Goal: Transaction & Acquisition: Obtain resource

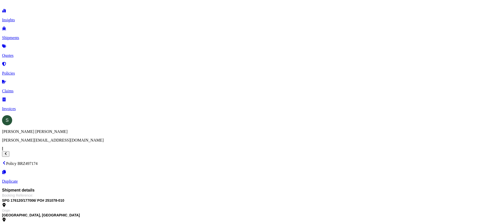
click at [24, 53] on p "Quotes" at bounding box center [243, 55] width 483 height 5
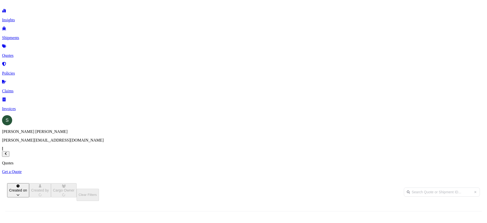
scroll to position [137, 402]
click at [461, 169] on p "Get a Quote" at bounding box center [243, 171] width 483 height 5
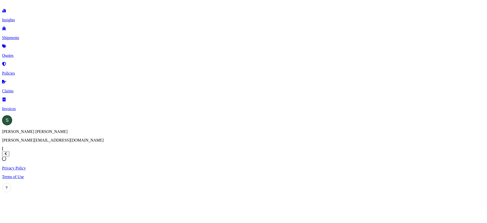
select select "Sea"
select select "1"
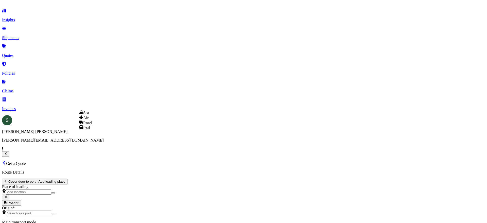
click at [92, 120] on div "Air" at bounding box center [85, 117] width 13 height 5
select select "Air"
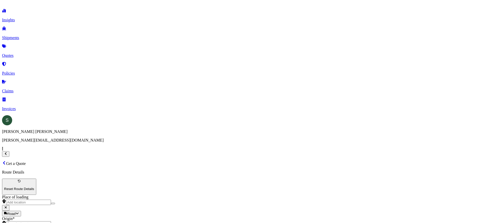
click at [96, 195] on div "Place of loading" at bounding box center [243, 200] width 483 height 10
click at [51, 200] on input "Place of loading" at bounding box center [28, 202] width 45 height 5
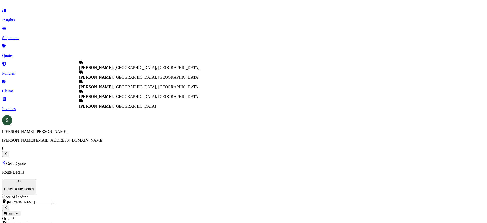
click at [126, 79] on span "[PERSON_NAME] , [GEOGRAPHIC_DATA], [GEOGRAPHIC_DATA]" at bounding box center [139, 77] width 120 height 4
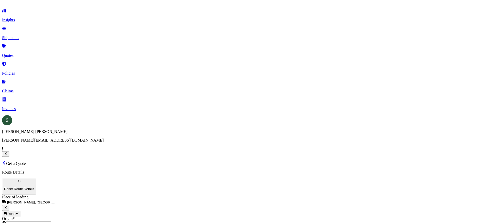
type input "[PERSON_NAME], [GEOGRAPHIC_DATA], [GEOGRAPHIC_DATA]"
click at [51, 221] on input "Origin *" at bounding box center [28, 223] width 45 height 5
click at [152, 211] on div "Road Road Rail" at bounding box center [243, 214] width 483 height 6
click at [92, 147] on div "Road" at bounding box center [85, 144] width 13 height 5
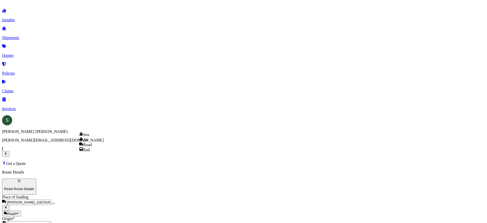
select select "Road"
click at [211, 103] on div "Iron or Steel Products" at bounding box center [194, 101] width 36 height 5
type input "Iron or Steel Products"
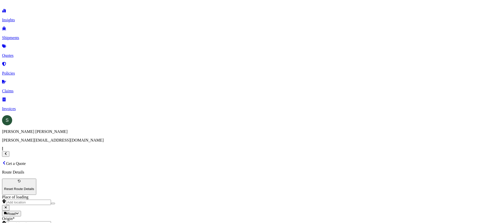
type textarea "Toolbox"
type input "2000.00"
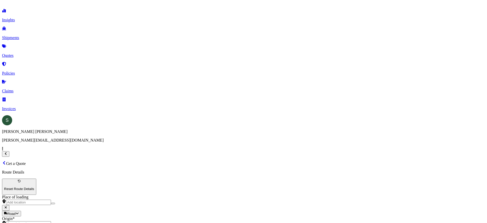
type input "453.07"
type input "TForce"
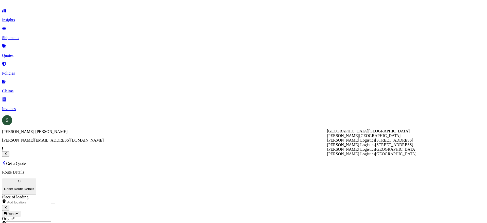
click at [375, 142] on span "[STREET_ADDRESS]" at bounding box center [394, 140] width 38 height 4
type input "[PERSON_NAME] Logistics"
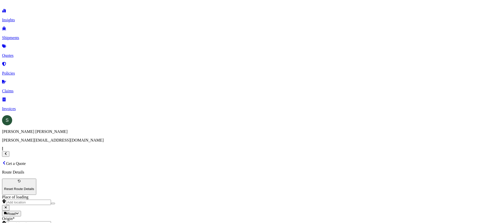
click at [120, 216] on div "Origin *" at bounding box center [243, 221] width 483 height 10
click at [51, 221] on input "Origin *" at bounding box center [28, 223] width 45 height 5
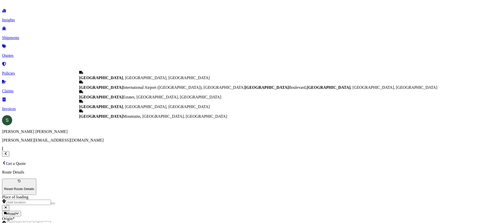
click at [114, 80] on span "[GEOGRAPHIC_DATA] , [GEOGRAPHIC_DATA], [GEOGRAPHIC_DATA]" at bounding box center [144, 78] width 131 height 4
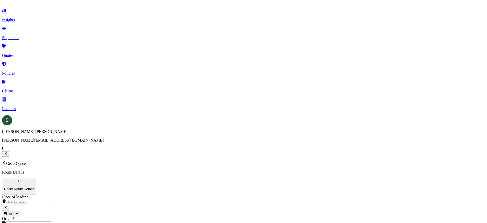
type input "[GEOGRAPHIC_DATA], [GEOGRAPHIC_DATA], [GEOGRAPHIC_DATA]"
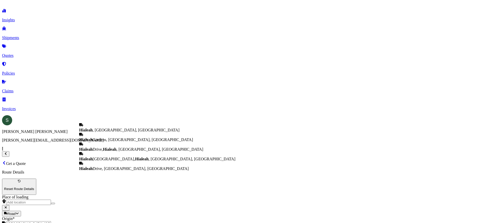
click at [129, 129] on div "Hialeah , [GEOGRAPHIC_DATA], [GEOGRAPHIC_DATA]" at bounding box center [157, 128] width 156 height 10
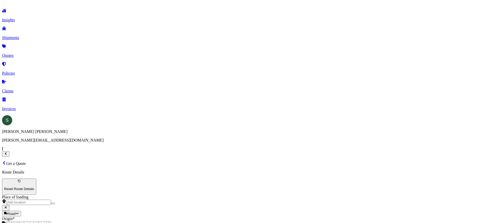
type input "Hialeah, [GEOGRAPHIC_DATA], [GEOGRAPHIC_DATA]"
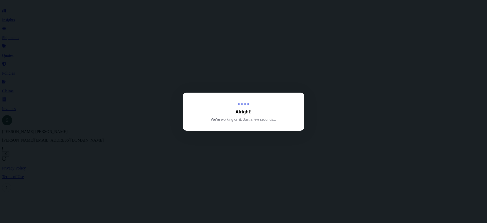
select select "Road"
select select "1"
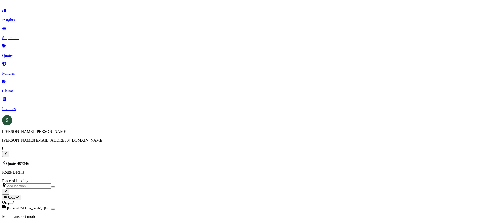
scroll to position [289, 0]
click at [24, 53] on p "Quotes" at bounding box center [243, 55] width 483 height 5
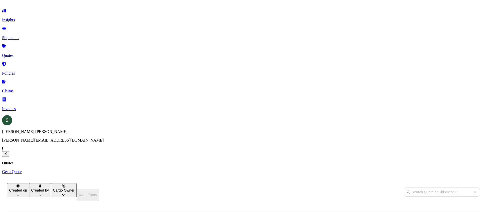
scroll to position [137, 402]
click at [469, 169] on p "Get a Quote" at bounding box center [243, 171] width 483 height 5
select select "Sea"
select select "1"
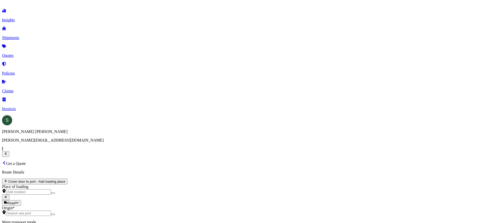
click at [92, 120] on div "Air" at bounding box center [85, 117] width 13 height 5
select select "Air"
click at [51, 200] on input "Place of loading" at bounding box center [28, 202] width 45 height 5
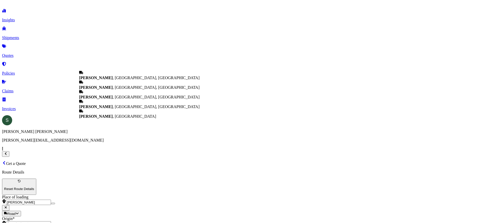
click at [119, 89] on span "[PERSON_NAME] , [GEOGRAPHIC_DATA], [GEOGRAPHIC_DATA]" at bounding box center [139, 87] width 120 height 4
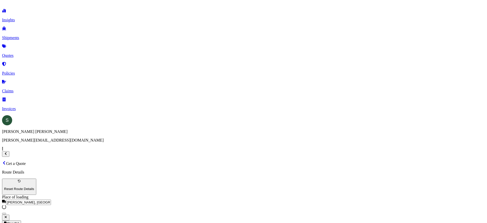
type input "[PERSON_NAME], [GEOGRAPHIC_DATA], [GEOGRAPHIC_DATA]"
click at [123, 211] on div "Road Road Rail" at bounding box center [243, 214] width 483 height 6
click at [98, 216] on div "Origin *" at bounding box center [243, 221] width 483 height 10
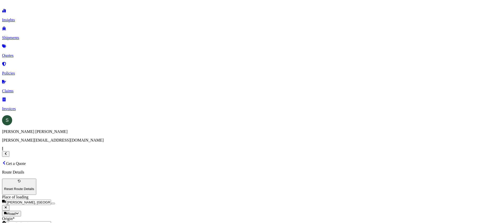
click at [51, 221] on input "Origin * Please select an origin" at bounding box center [28, 223] width 45 height 5
click at [114, 216] on div "Origin *" at bounding box center [243, 221] width 483 height 10
click at [51, 221] on input "Origin * Please select an origin" at bounding box center [28, 223] width 45 height 5
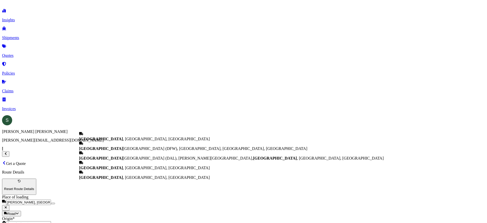
click at [115, 137] on span "[GEOGRAPHIC_DATA] , [GEOGRAPHIC_DATA], [GEOGRAPHIC_DATA]" at bounding box center [144, 139] width 131 height 4
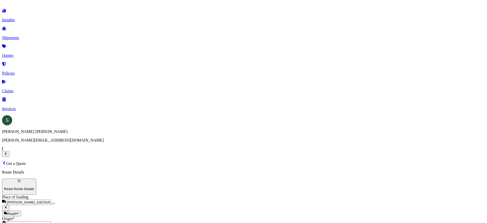
type input "[GEOGRAPHIC_DATA], [GEOGRAPHIC_DATA], [GEOGRAPHIC_DATA]"
click at [51, 221] on input "Origin * Please select an origin" at bounding box center [28, 223] width 45 height 5
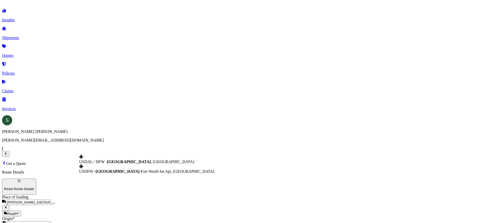
click at [138, 162] on span "USDAL / DFW - [GEOGRAPHIC_DATA] , [GEOGRAPHIC_DATA]" at bounding box center [136, 162] width 115 height 4
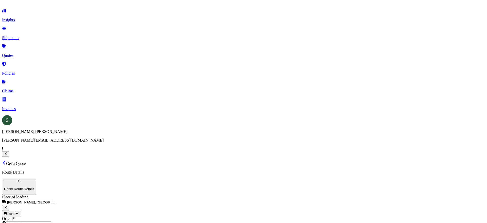
type input "USDAL / DFW - [GEOGRAPHIC_DATA], [GEOGRAPHIC_DATA]"
click at [51, 221] on input "Origin * Please select an origin" at bounding box center [28, 223] width 45 height 5
drag, startPoint x: 106, startPoint y: 91, endPoint x: 83, endPoint y: 94, distance: 23.8
click at [83, 216] on div "Origin * alquippa" at bounding box center [243, 221] width 483 height 10
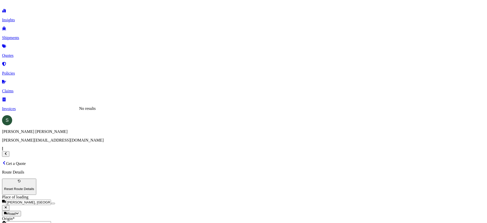
type input "penn"
drag, startPoint x: 100, startPoint y: 93, endPoint x: 80, endPoint y: 94, distance: 20.5
click at [80, 216] on div "Origin * penn" at bounding box center [243, 221] width 483 height 10
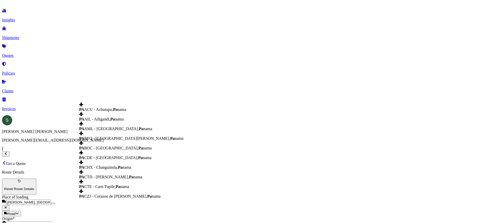
scroll to position [0, 0]
click at [115, 216] on div "Origin * [GEOGRAPHIC_DATA]" at bounding box center [243, 221] width 483 height 10
click at [51, 221] on input "pa" at bounding box center [28, 223] width 45 height 5
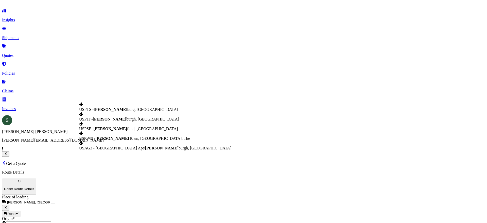
click at [129, 122] on div "USPIT - [PERSON_NAME] burgh, [GEOGRAPHIC_DATA]" at bounding box center [155, 117] width 152 height 10
type input "USPIT - [GEOGRAPHIC_DATA], [GEOGRAPHIC_DATA]"
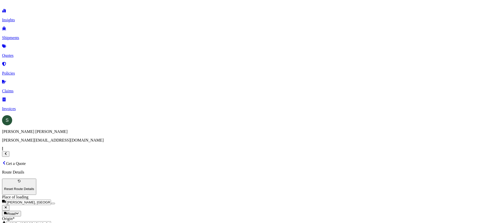
scroll to position [16, 0]
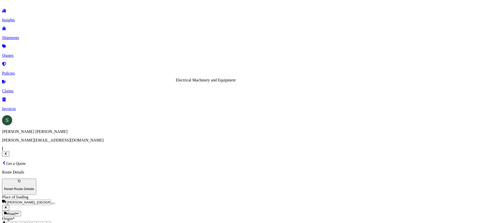
click at [236, 82] on div "Electrical Machinery and Equipment" at bounding box center [206, 80] width 60 height 5
type input "Electrical Machinery and Equipment"
type textarea "Hot Well"
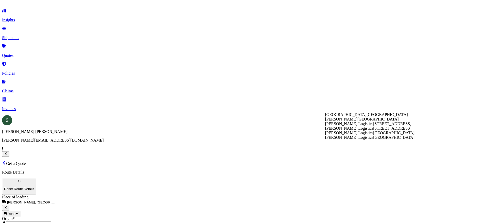
click at [373, 126] on span "[STREET_ADDRESS]" at bounding box center [392, 124] width 38 height 4
type input "[PERSON_NAME] Logistics"
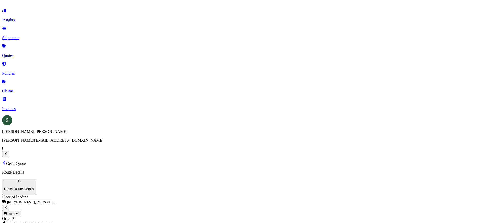
paste input "1168.82"
type input "1168.82"
drag, startPoint x: 226, startPoint y: 104, endPoint x: 192, endPoint y: 103, distance: 33.8
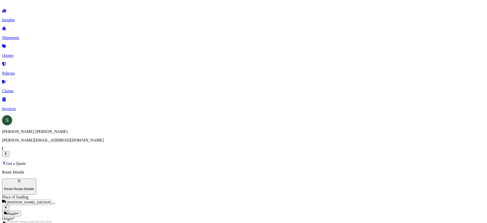
paste input "1168.82"
type input "1168.82"
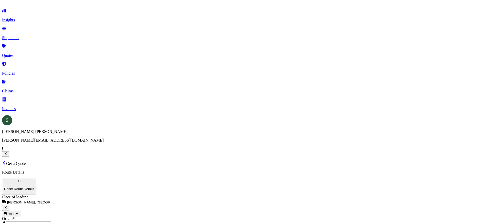
type input "3000.00"
paste input "PC-0868-01"
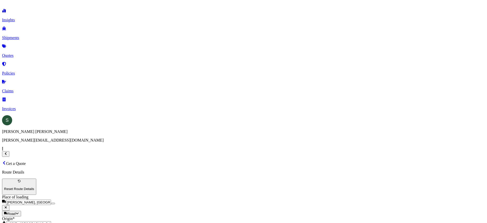
type input "PC-0868-01"
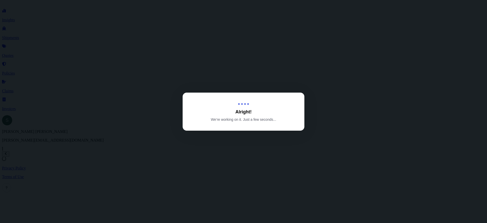
select select "Road"
select select "Air"
select select "Road"
select select "1"
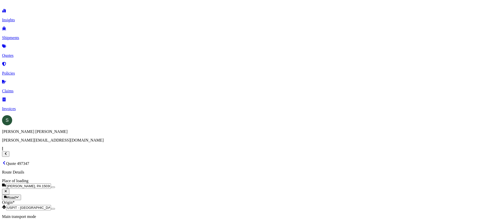
scroll to position [710, 0]
click at [143, 97] on button "21" at bounding box center [143, 97] width 8 height 8
type input "[DATE]"
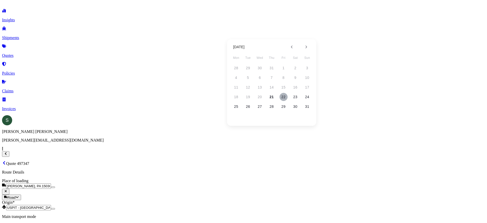
click at [282, 97] on button "22" at bounding box center [284, 97] width 8 height 8
type input "[DATE]"
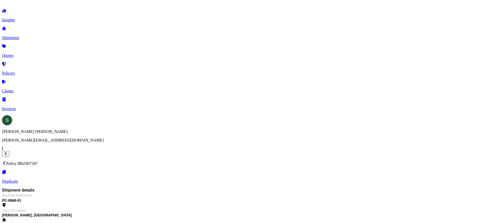
click at [29, 52] on link "Quotes" at bounding box center [243, 51] width 483 height 13
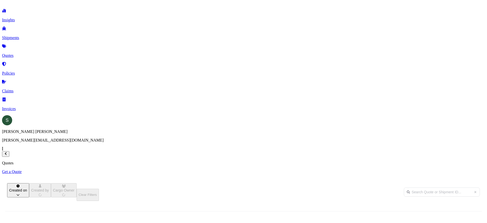
scroll to position [137, 402]
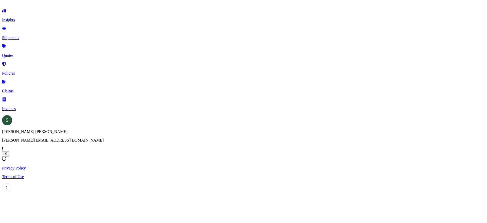
select select "Road"
select select "1"
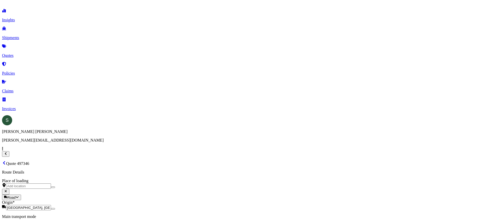
scroll to position [289, 0]
